Goal: Task Accomplishment & Management: Manage account settings

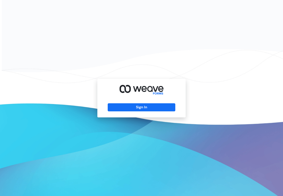
drag, startPoint x: 161, startPoint y: 107, endPoint x: 201, endPoint y: 102, distance: 40.1
click at [161, 106] on button "Sign In" at bounding box center [141, 107] width 67 height 8
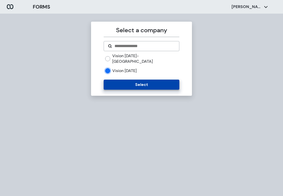
click at [137, 80] on button "Select" at bounding box center [141, 85] width 75 height 10
